Goal: Task Accomplishment & Management: Use online tool/utility

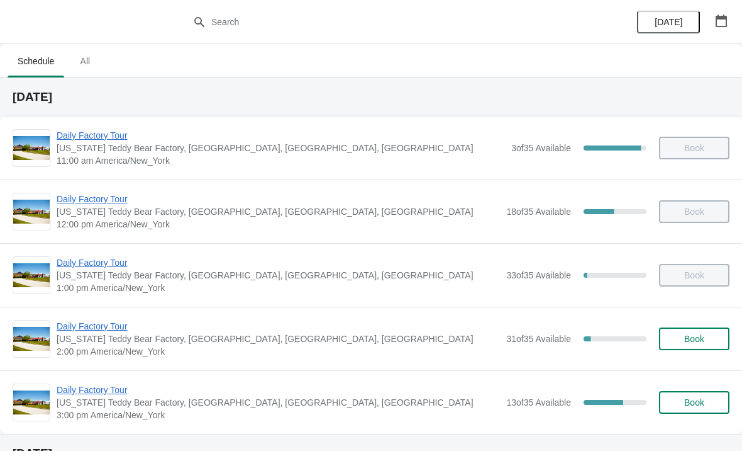
click at [111, 325] on span "Daily Factory Tour" at bounding box center [279, 326] width 444 height 13
click at [98, 395] on span "Daily Factory Tour" at bounding box center [279, 389] width 444 height 13
click at [111, 390] on span "Daily Factory Tour" at bounding box center [279, 389] width 444 height 13
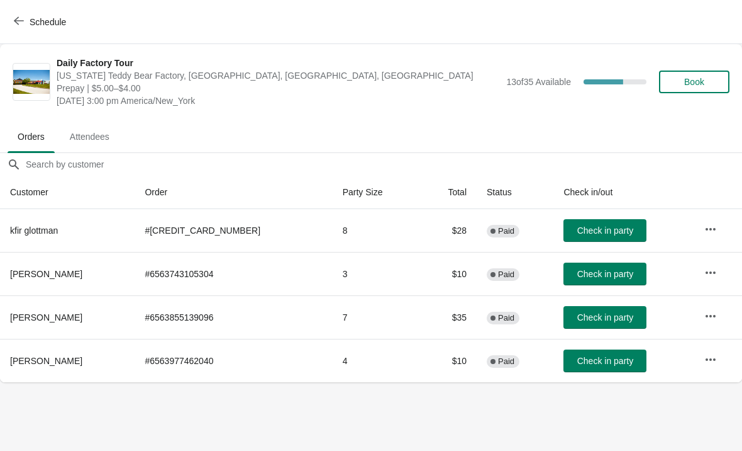
click at [578, 279] on span "Check in party" at bounding box center [606, 274] width 56 height 10
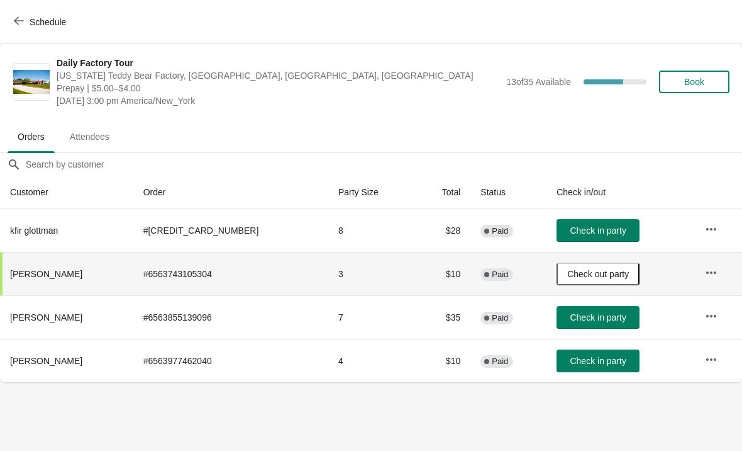
click at [586, 364] on span "Check in party" at bounding box center [598, 360] width 56 height 10
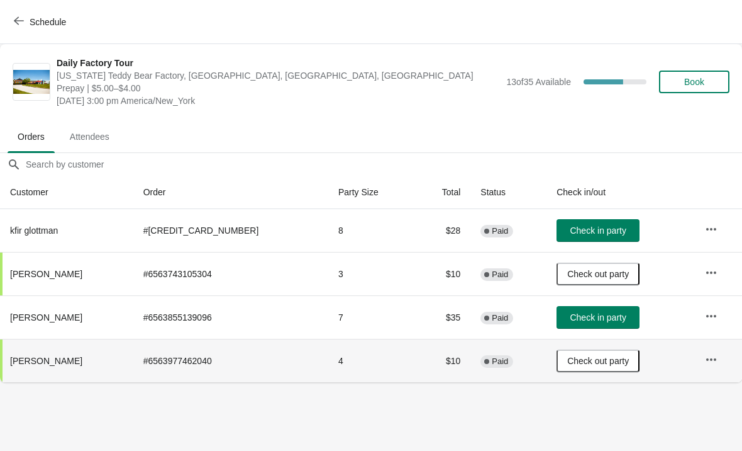
click at [557, 306] on button "Check in party" at bounding box center [598, 317] width 83 height 23
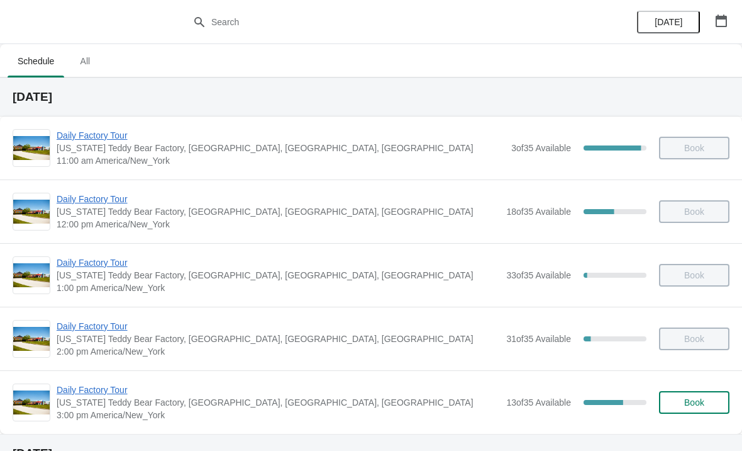
click at [114, 395] on span "Daily Factory Tour" at bounding box center [279, 389] width 444 height 13
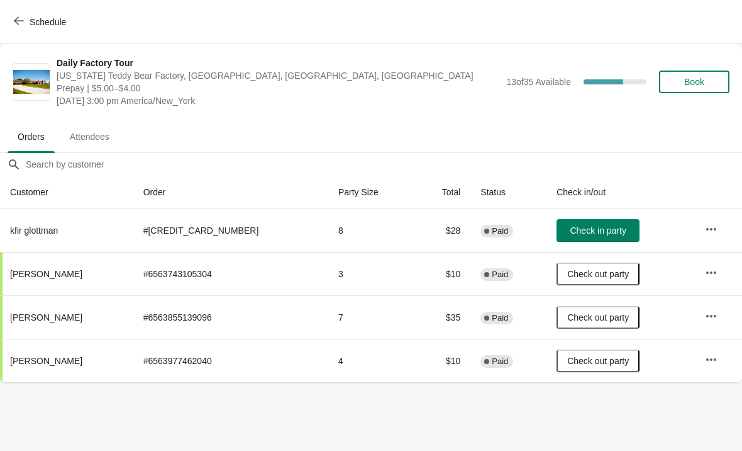
click at [600, 232] on span "Check in party" at bounding box center [598, 230] width 56 height 10
